Goal: Task Accomplishment & Management: Manage account settings

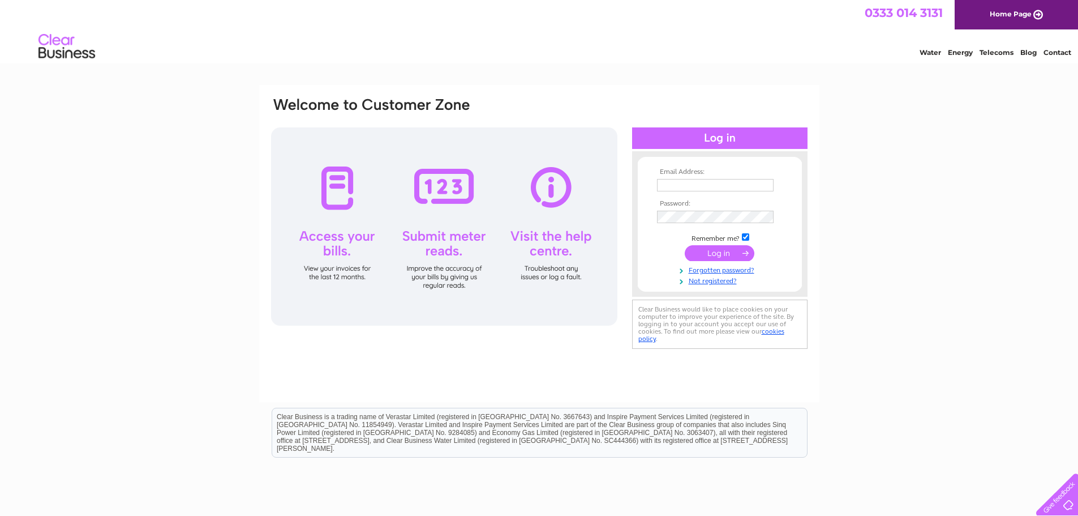
click at [663, 185] on input "text" at bounding box center [715, 185] width 117 height 12
type input "wendy.bremner2@nhs.scot"
click at [685, 246] on input "submit" at bounding box center [720, 254] width 70 height 16
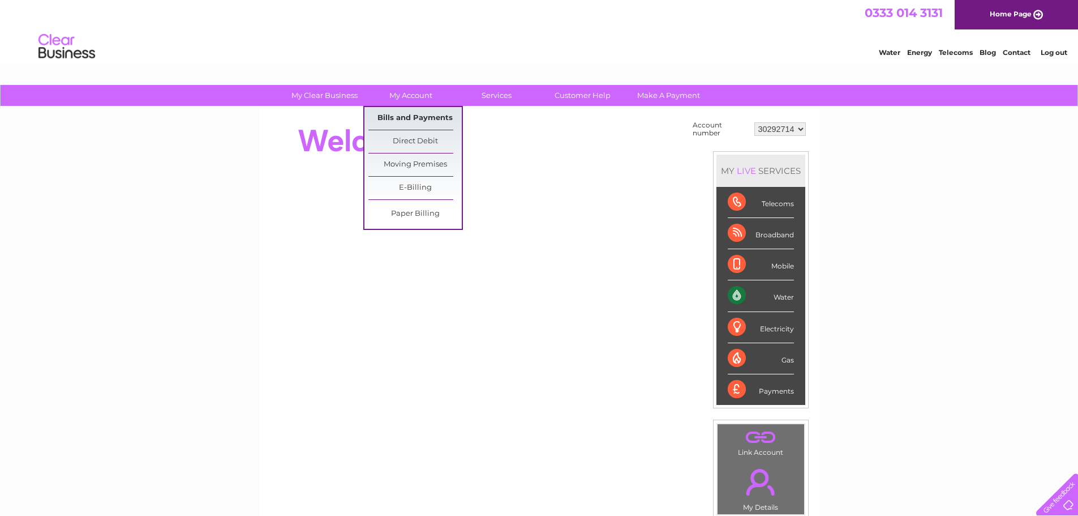
click at [394, 114] on link "Bills and Payments" at bounding box center [414, 118] width 93 height 23
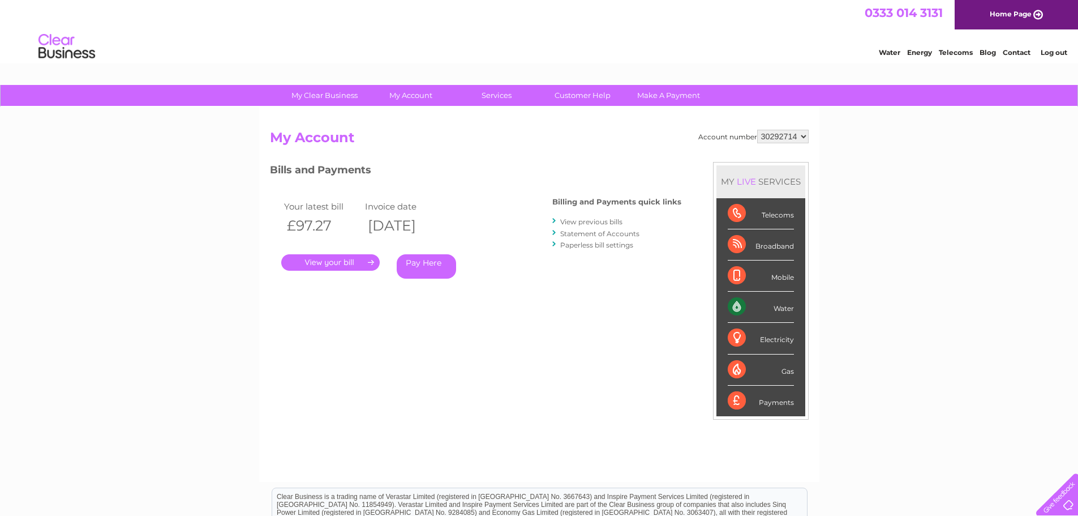
click at [324, 263] on link "." at bounding box center [330, 262] width 98 height 16
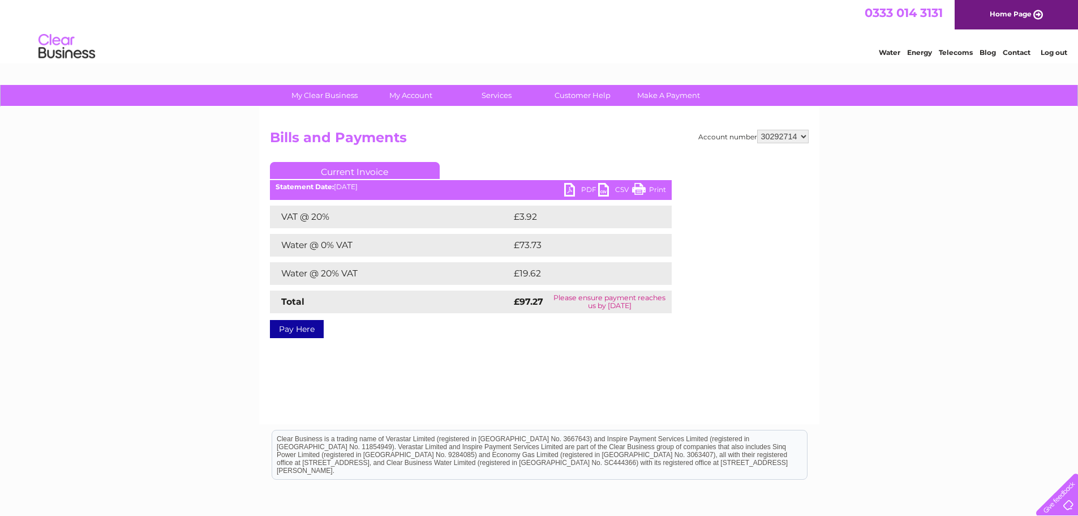
click at [567, 194] on link "PDF" at bounding box center [581, 191] width 34 height 16
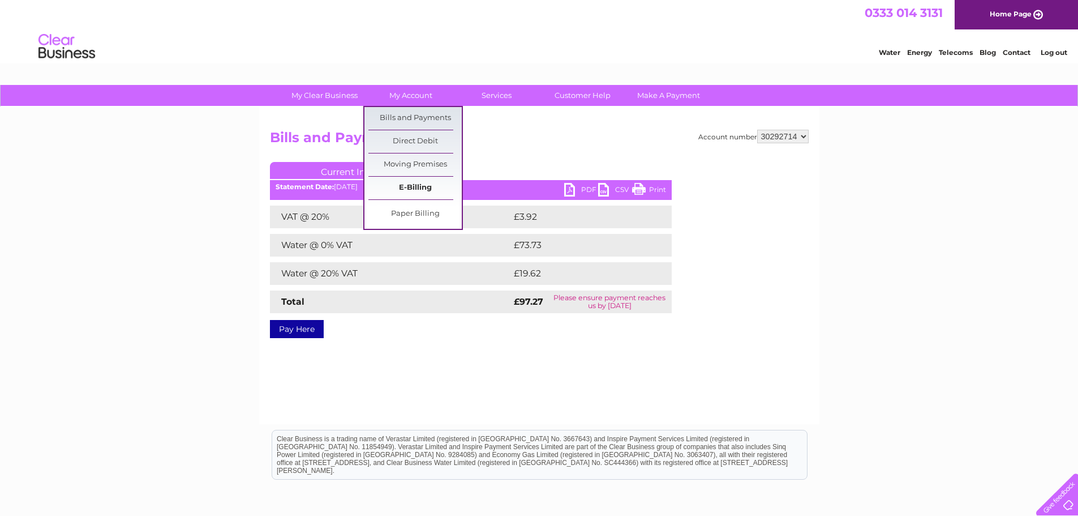
click at [405, 186] on link "E-Billing" at bounding box center [414, 188] width 93 height 23
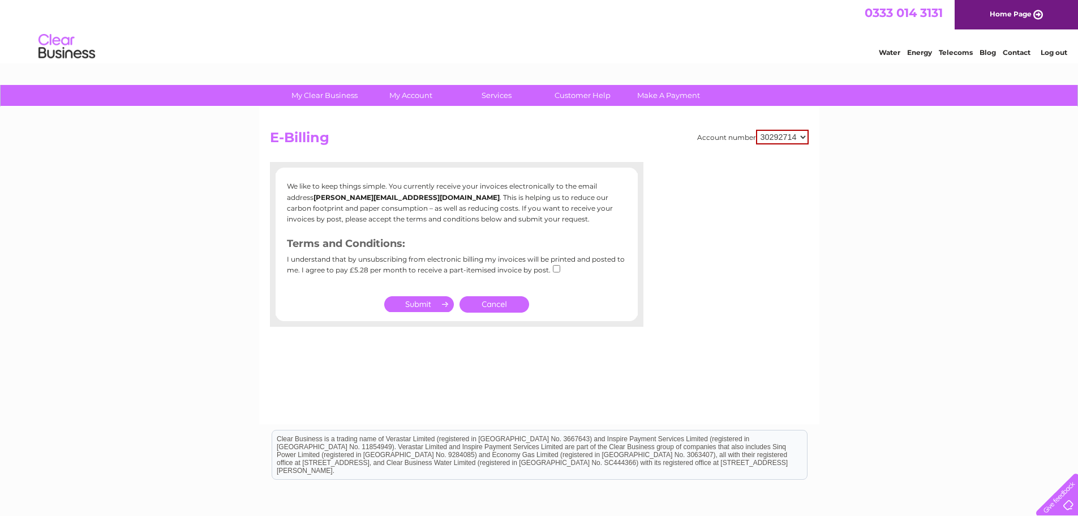
click at [491, 299] on link "Cancel" at bounding box center [495, 304] width 70 height 16
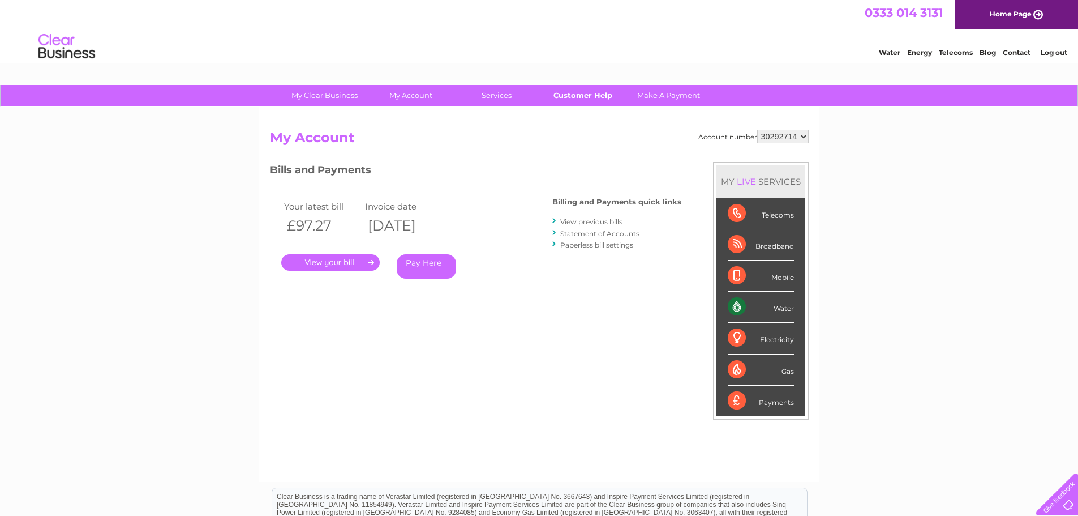
click at [569, 96] on link "Customer Help" at bounding box center [582, 95] width 93 height 21
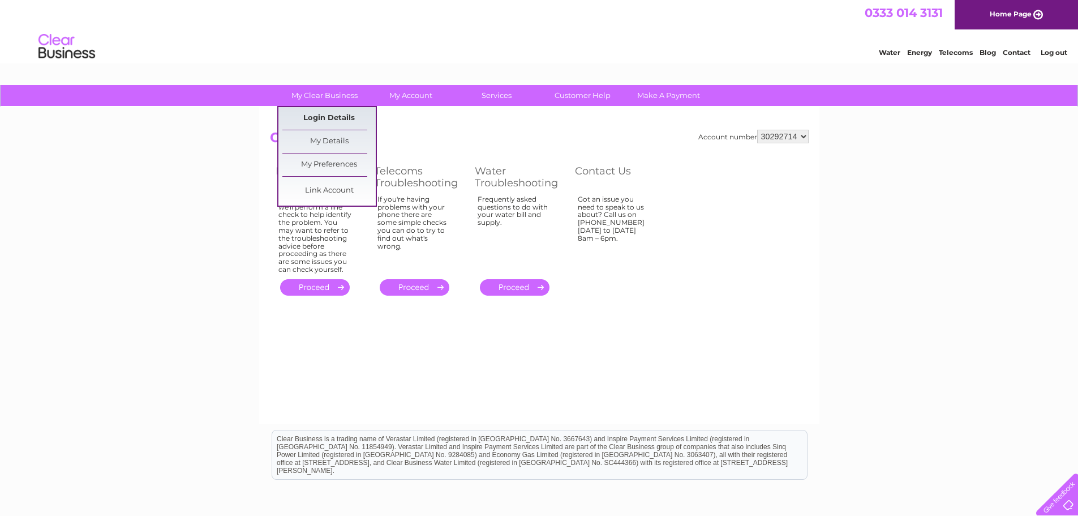
click at [307, 116] on link "Login Details" at bounding box center [328, 118] width 93 height 23
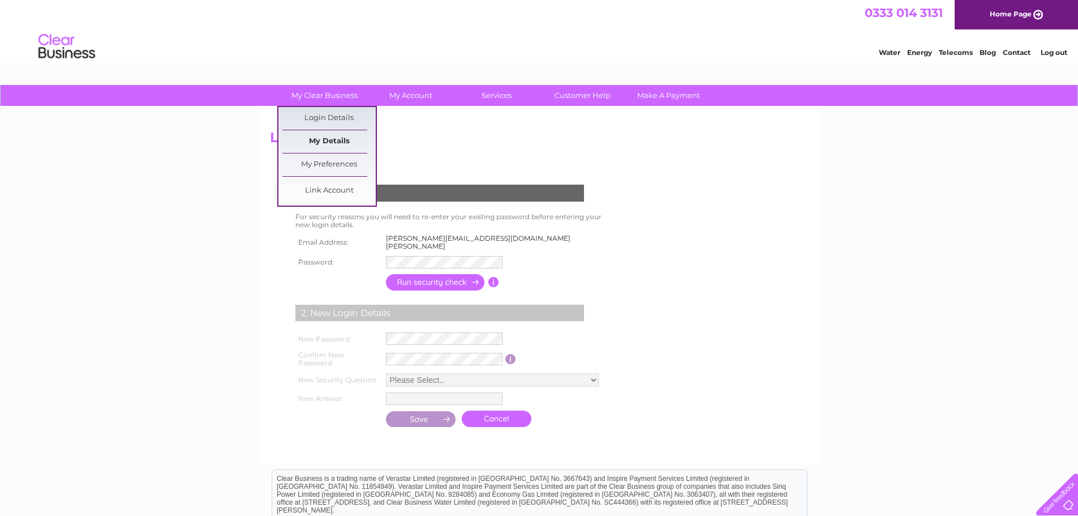
click at [321, 139] on link "My Details" at bounding box center [328, 141] width 93 height 23
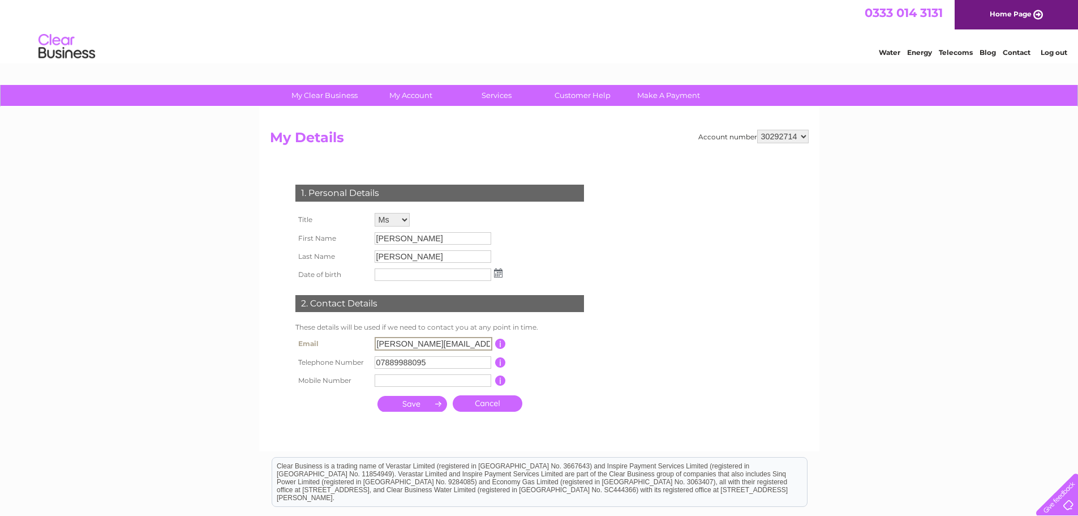
click at [483, 342] on input "[PERSON_NAME][EMAIL_ADDRESS][DOMAIN_NAME]" at bounding box center [434, 344] width 118 height 14
drag, startPoint x: 485, startPoint y: 340, endPoint x: 410, endPoint y: 342, distance: 75.3
click at [410, 342] on input "[PERSON_NAME][EMAIL_ADDRESS][DOMAIN_NAME]" at bounding box center [434, 344] width 118 height 14
type input "Wendy@belmontoptical.co.uk"
click at [418, 404] on input "submit" at bounding box center [413, 404] width 70 height 16
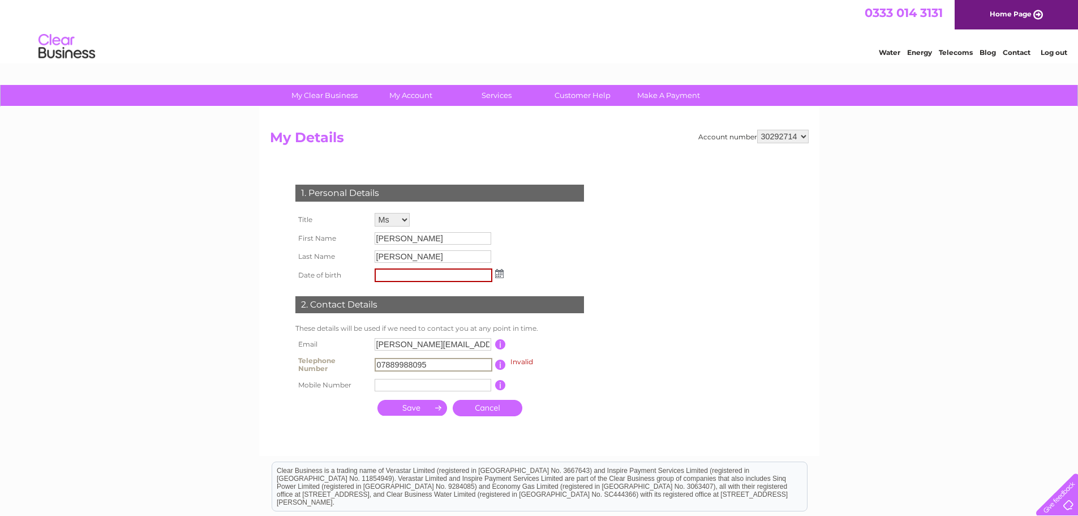
drag, startPoint x: 432, startPoint y: 363, endPoint x: 363, endPoint y: 368, distance: 68.7
click at [363, 368] on tr "Telephone Number 07889988095 Invalid This should be a valid landline telephone …" at bounding box center [445, 364] width 304 height 23
click at [388, 382] on input "text" at bounding box center [433, 385] width 117 height 12
click at [379, 384] on input "text" at bounding box center [434, 382] width 118 height 14
paste input "0"
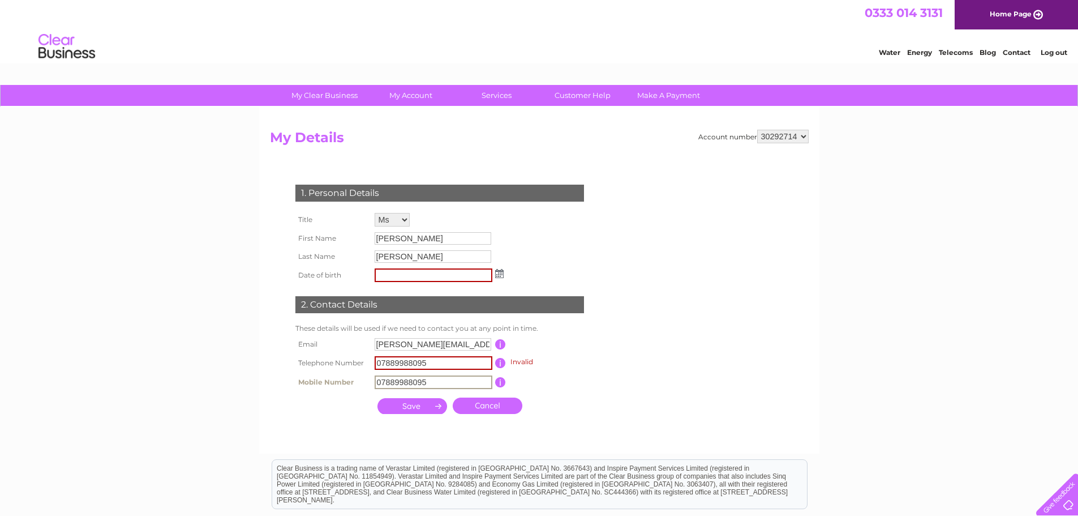
type input "07889988095"
drag, startPoint x: 431, startPoint y: 363, endPoint x: 370, endPoint y: 367, distance: 61.3
click at [370, 367] on tr "Telephone Number 07889988095 Invalid This should be a valid landline telephone …" at bounding box center [445, 364] width 304 height 23
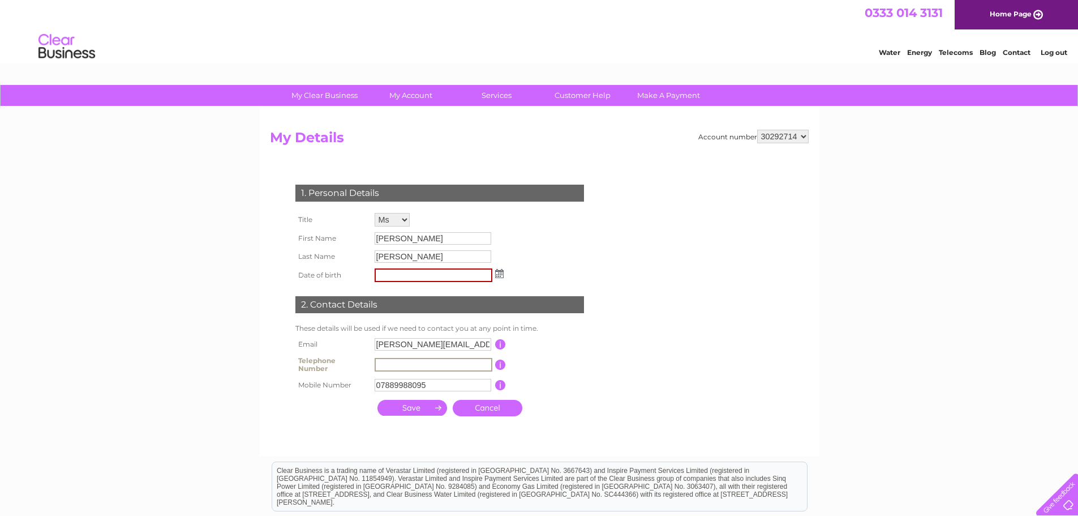
click at [415, 410] on input "submit" at bounding box center [413, 408] width 70 height 16
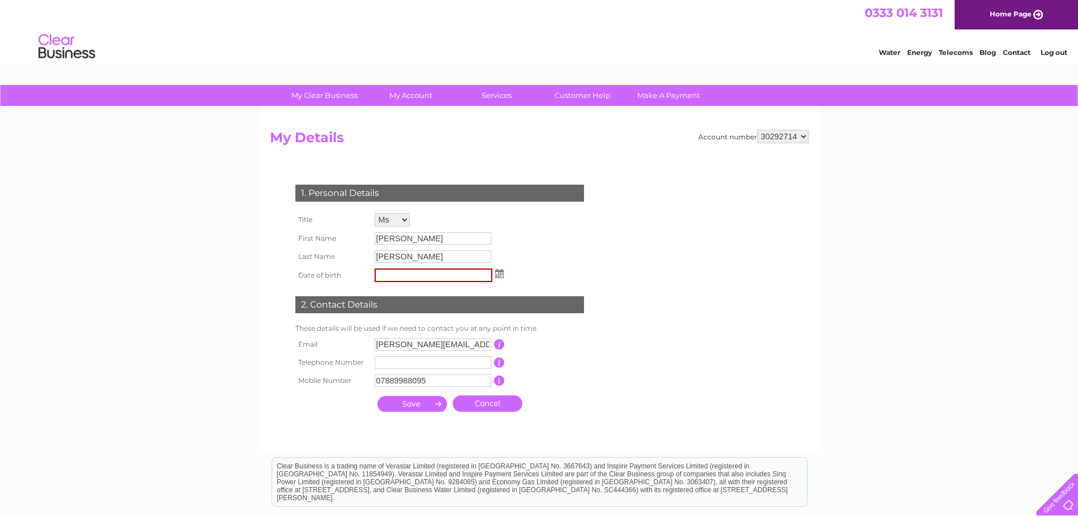
click at [413, 405] on input "submit" at bounding box center [413, 404] width 70 height 16
type input "25/05/1973"
click at [425, 404] on input "submit" at bounding box center [413, 404] width 70 height 16
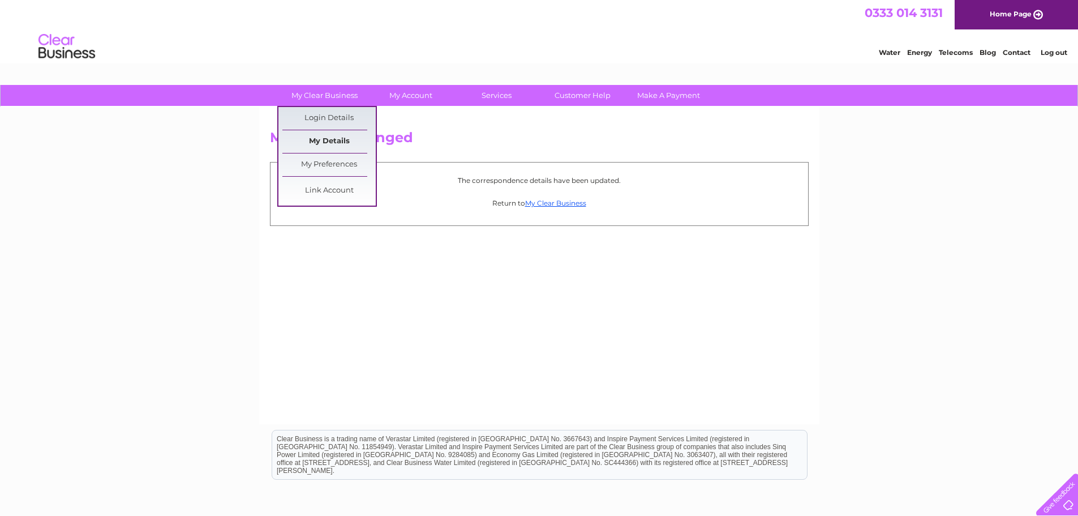
click at [321, 136] on link "My Details" at bounding box center [328, 141] width 93 height 23
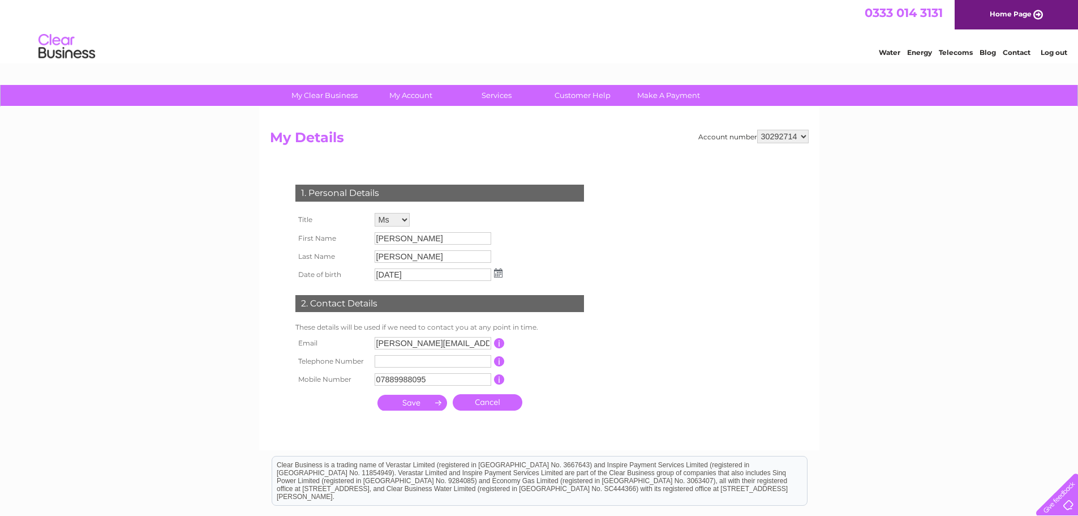
click at [1054, 55] on link "Log out" at bounding box center [1054, 52] width 27 height 8
